Goal: Information Seeking & Learning: Learn about a topic

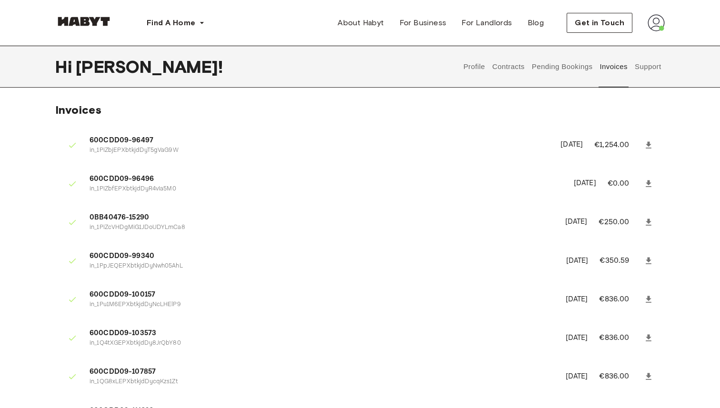
click at [661, 16] on img at bounding box center [656, 22] width 17 height 17
click at [631, 43] on span "Profile" at bounding box center [627, 44] width 24 height 11
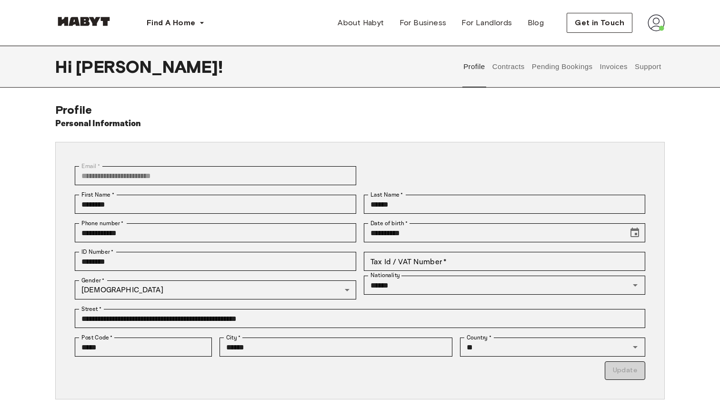
click at [501, 69] on button "Contracts" at bounding box center [508, 67] width 35 height 42
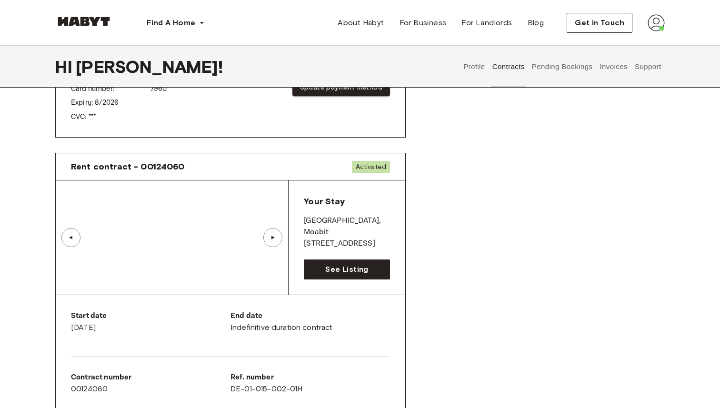
scroll to position [564, 0]
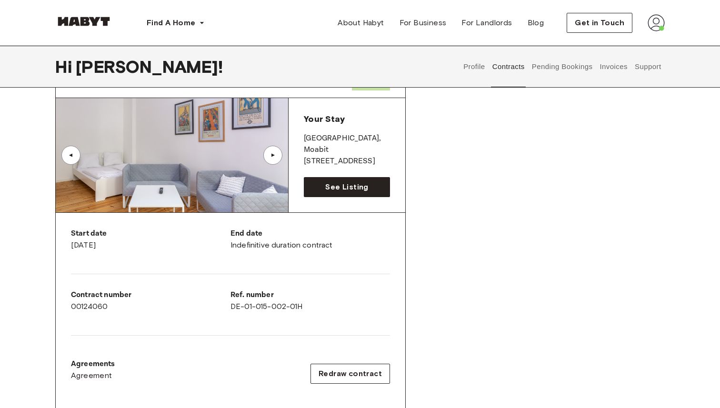
click at [575, 67] on button "Pending Bookings" at bounding box center [562, 67] width 63 height 42
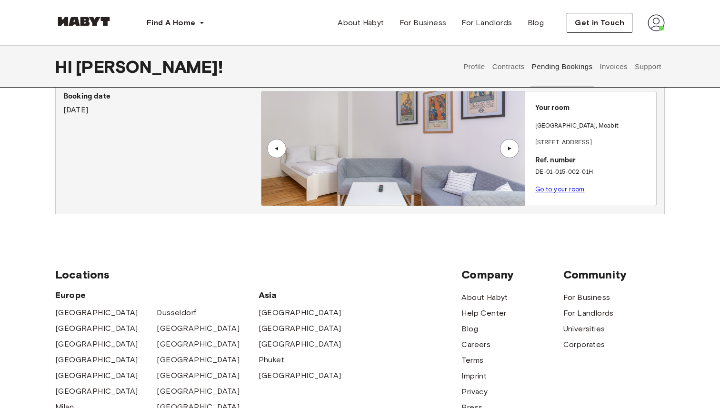
scroll to position [336, 0]
click at [547, 189] on link "Go to your room" at bounding box center [560, 188] width 50 height 7
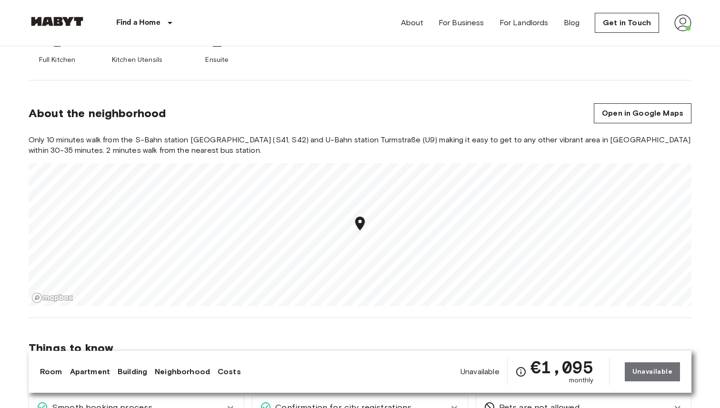
scroll to position [470, 0]
click at [558, 331] on div "Things to know Fully furnished apartment All you need to do is pack your clothe…" at bounding box center [360, 373] width 663 height 110
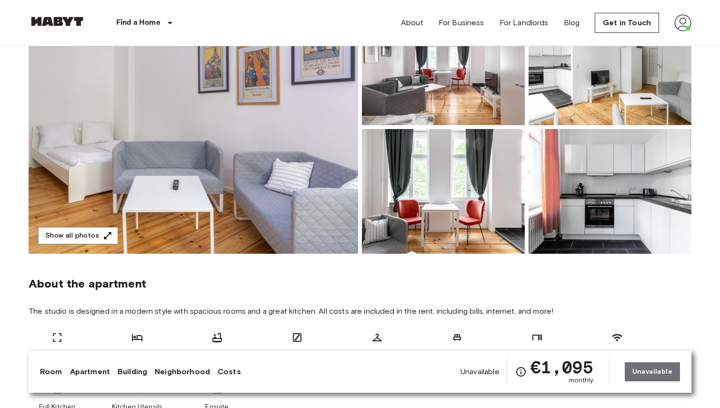
scroll to position [0, 0]
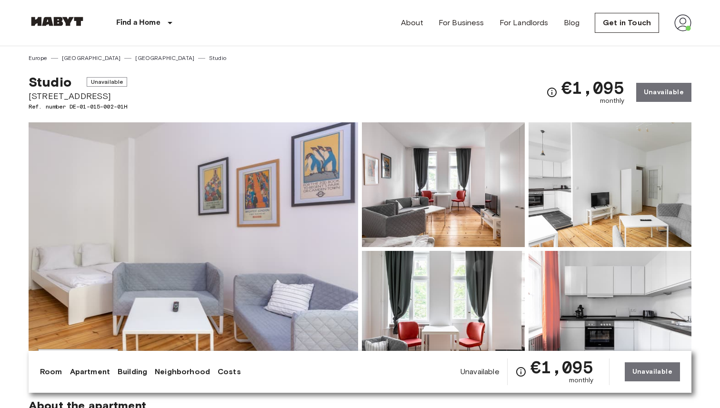
click at [519, 367] on icon "Check cost overview for full price breakdown. Please note that discounts apply …" at bounding box center [520, 371] width 11 height 11
click at [178, 372] on link "Neighborhood" at bounding box center [182, 371] width 55 height 11
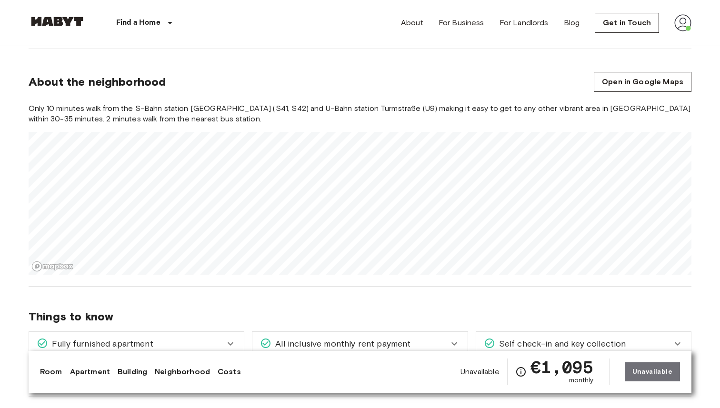
scroll to position [504, 0]
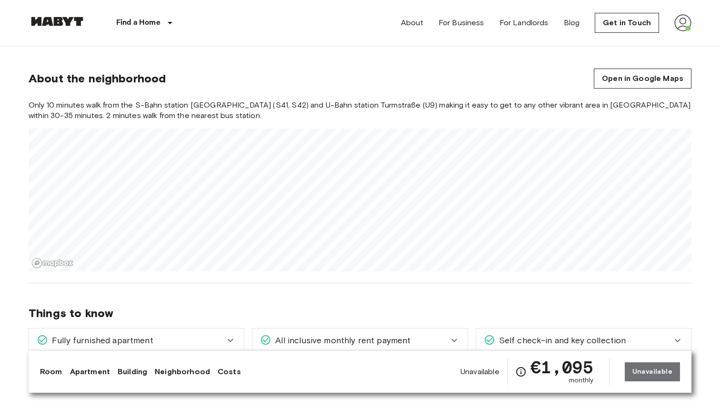
click at [223, 106] on span "Only 10 minutes walk from the S-Bahn station Beusselstraße (S41, S42) and U-Bah…" at bounding box center [360, 110] width 663 height 21
copy span "Beusselstraße"
